Goal: Navigation & Orientation: Find specific page/section

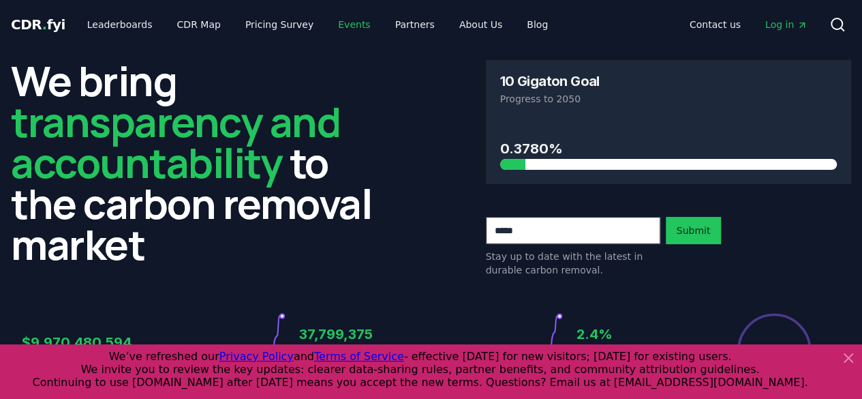
click at [327, 21] on link "Events" at bounding box center [354, 24] width 54 height 25
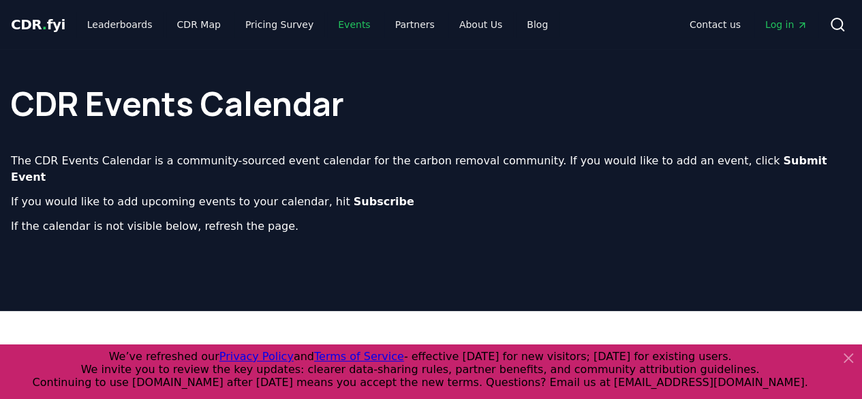
scroll to position [277, 0]
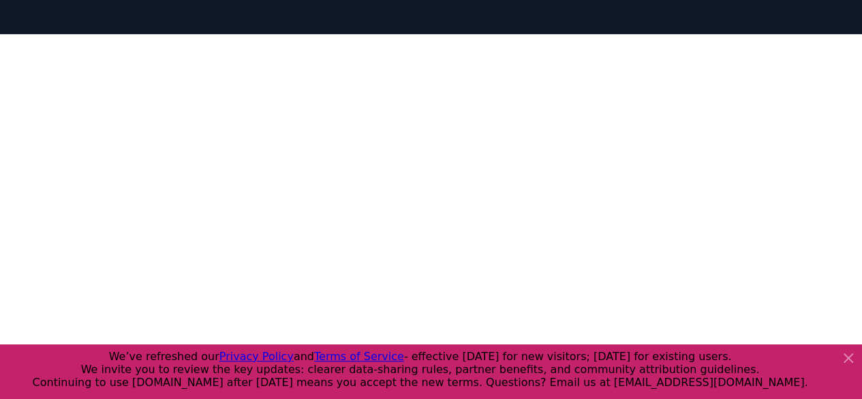
click at [848, 350] on icon at bounding box center [848, 358] width 16 height 16
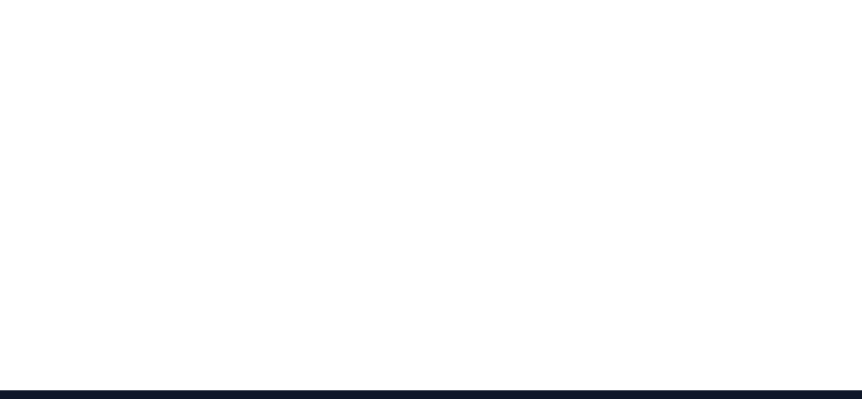
scroll to position [373, 0]
